Goal: Find specific page/section: Find specific page/section

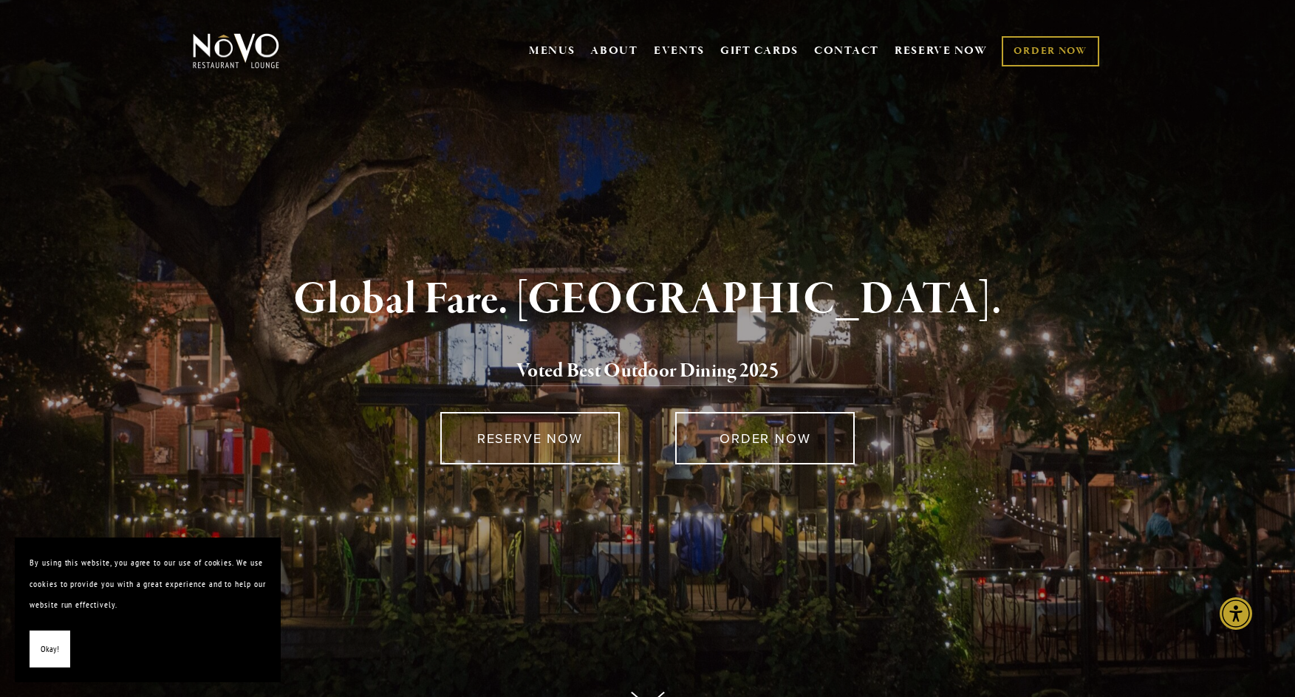
click at [55, 652] on span "Okay!" at bounding box center [50, 649] width 18 height 21
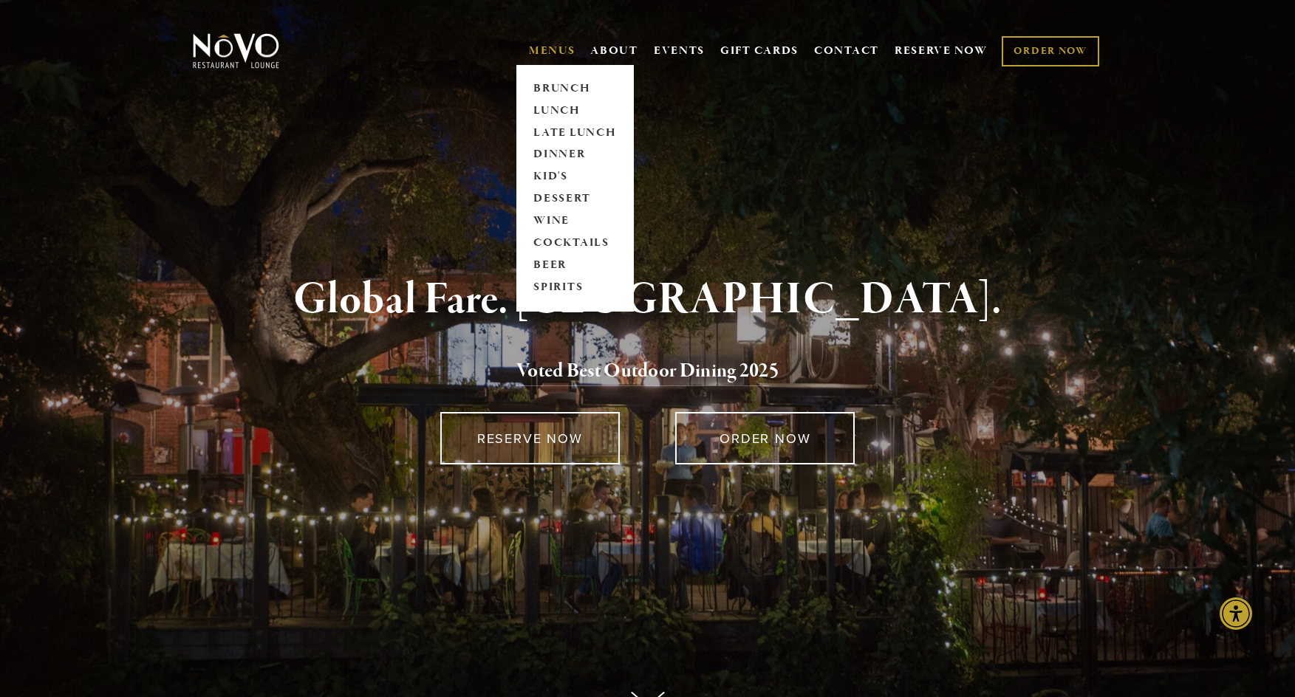
click at [548, 51] on link "MENUS" at bounding box center [552, 51] width 47 height 15
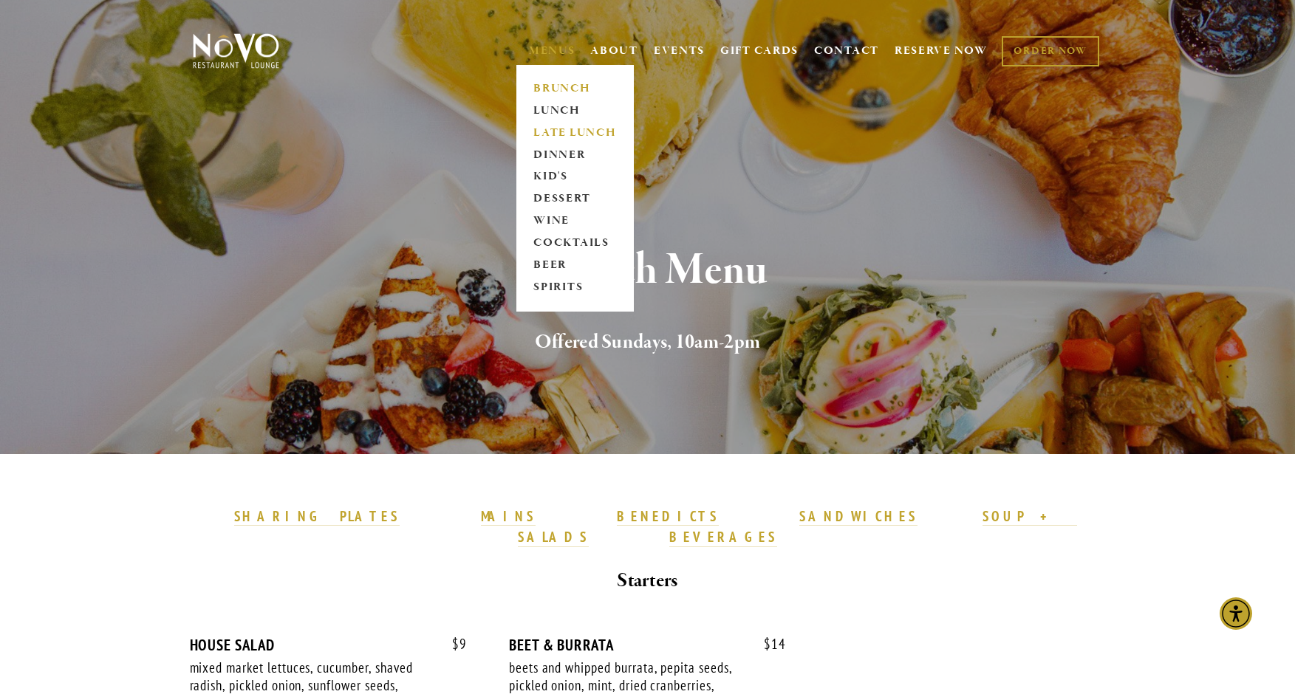
click at [553, 132] on link "LATE LUNCH" at bounding box center [575, 133] width 92 height 22
